Goal: Task Accomplishment & Management: Use online tool/utility

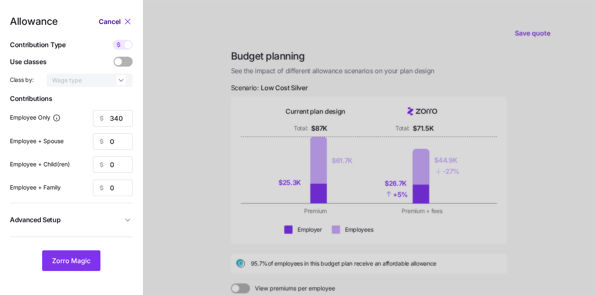
click at [107, 21] on span "Cancel" at bounding box center [110, 22] width 22 height 10
type input "58"
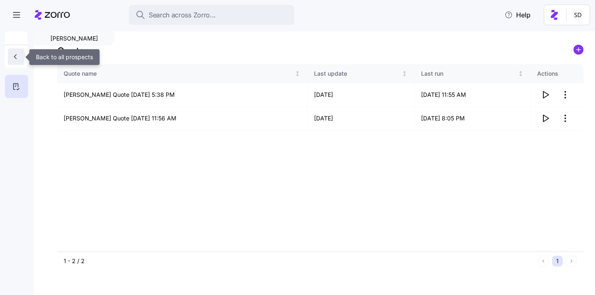
click at [17, 60] on icon "button" at bounding box center [15, 57] width 8 height 8
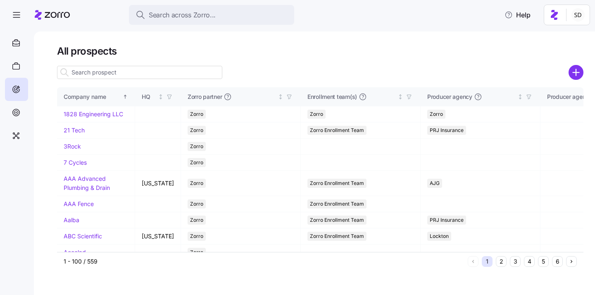
click at [107, 71] on input at bounding box center [139, 72] width 165 height 13
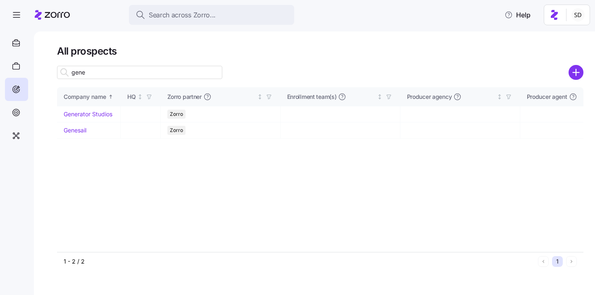
type input "gene"
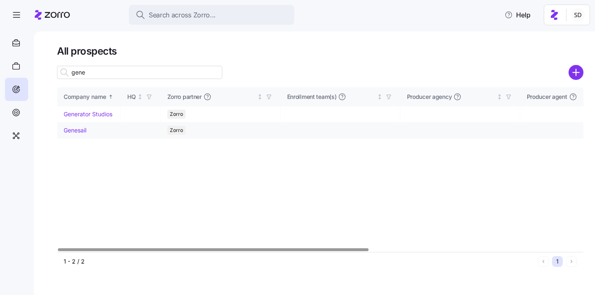
click at [66, 129] on link "Genesail" at bounding box center [75, 130] width 23 height 7
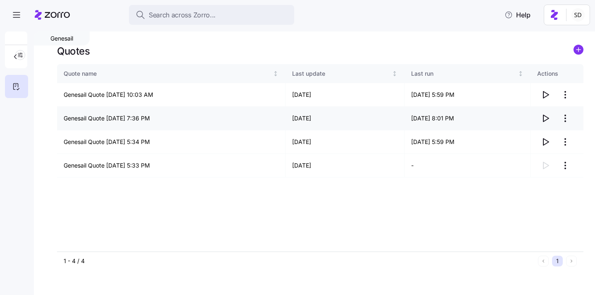
click at [547, 119] on icon "button" at bounding box center [546, 118] width 10 height 10
